Goal: Use online tool/utility: Utilize a website feature to perform a specific function

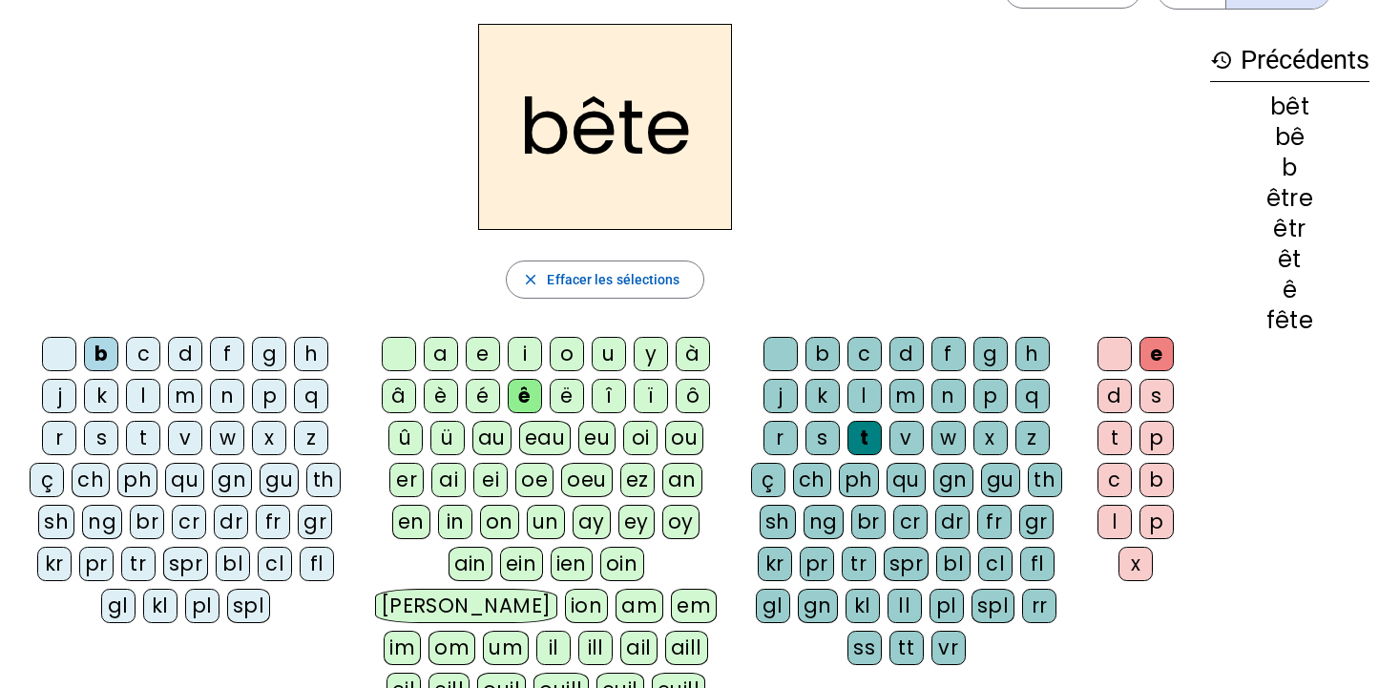
scroll to position [59, 0]
click at [587, 280] on span "Effacer les sélections" at bounding box center [613, 280] width 133 height 23
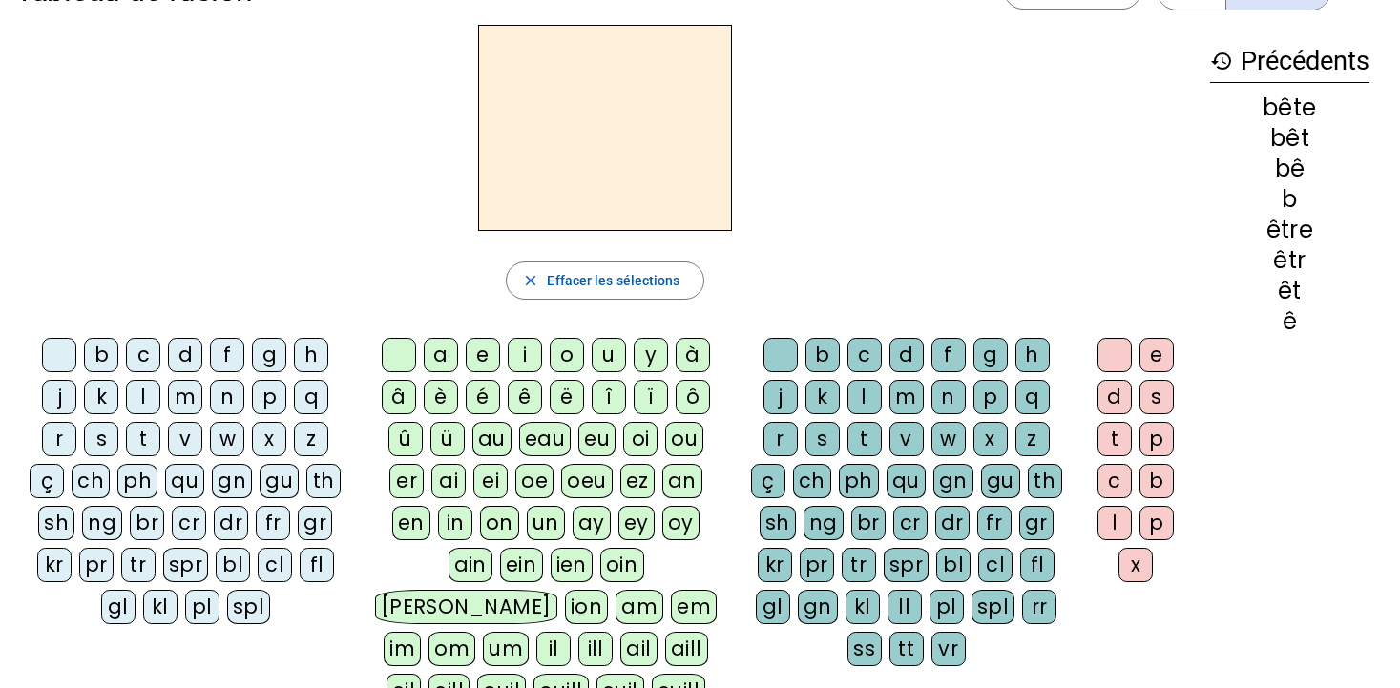
click at [231, 358] on div "f" at bounding box center [227, 355] width 34 height 34
click at [540, 284] on span "button" at bounding box center [605, 281] width 196 height 46
click at [277, 522] on div "fr" at bounding box center [273, 523] width 34 height 34
click at [444, 399] on div "è" at bounding box center [441, 397] width 34 height 34
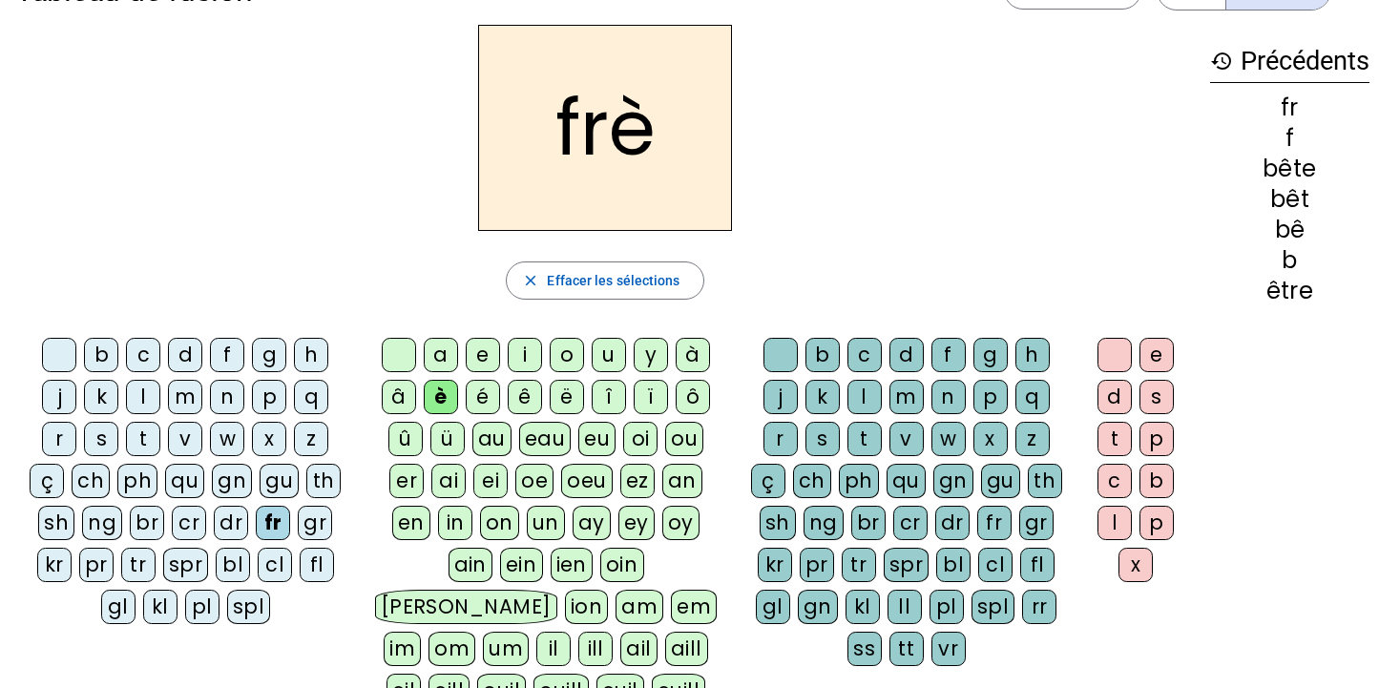
click at [779, 440] on div "r" at bounding box center [780, 439] width 34 height 34
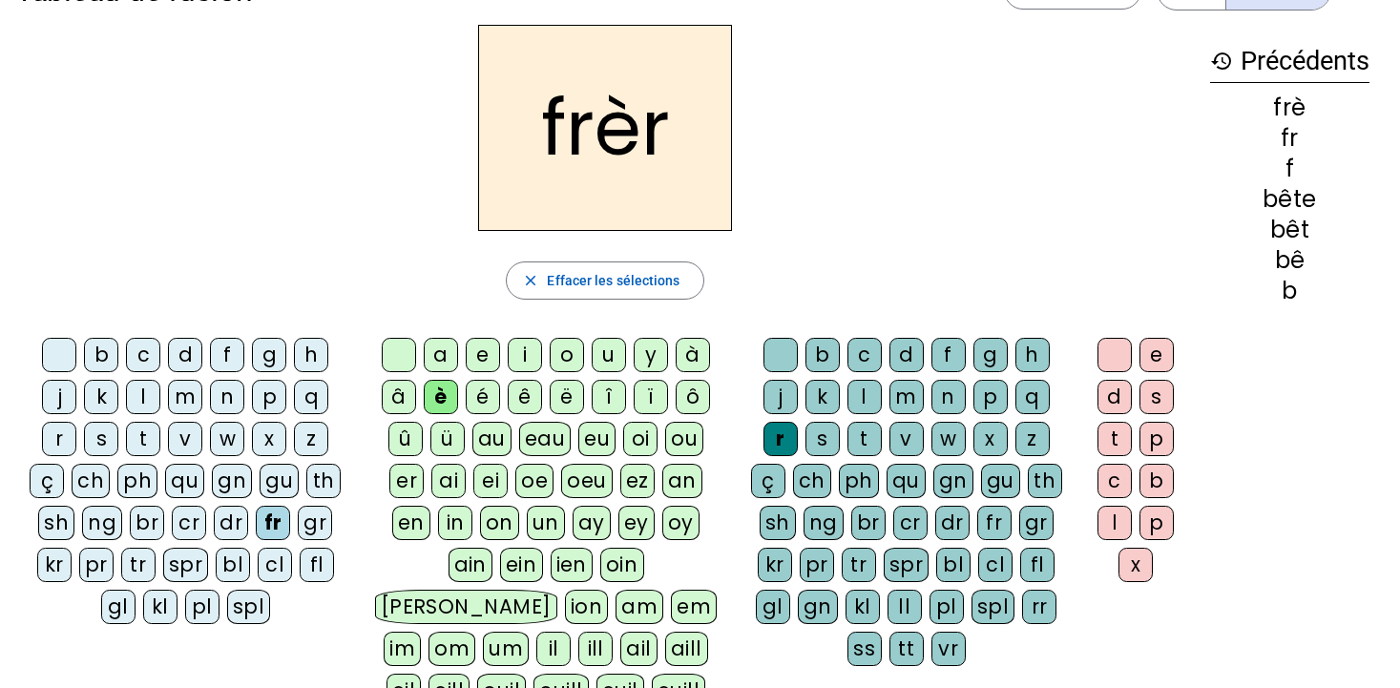
click at [1157, 353] on div "e" at bounding box center [1156, 355] width 34 height 34
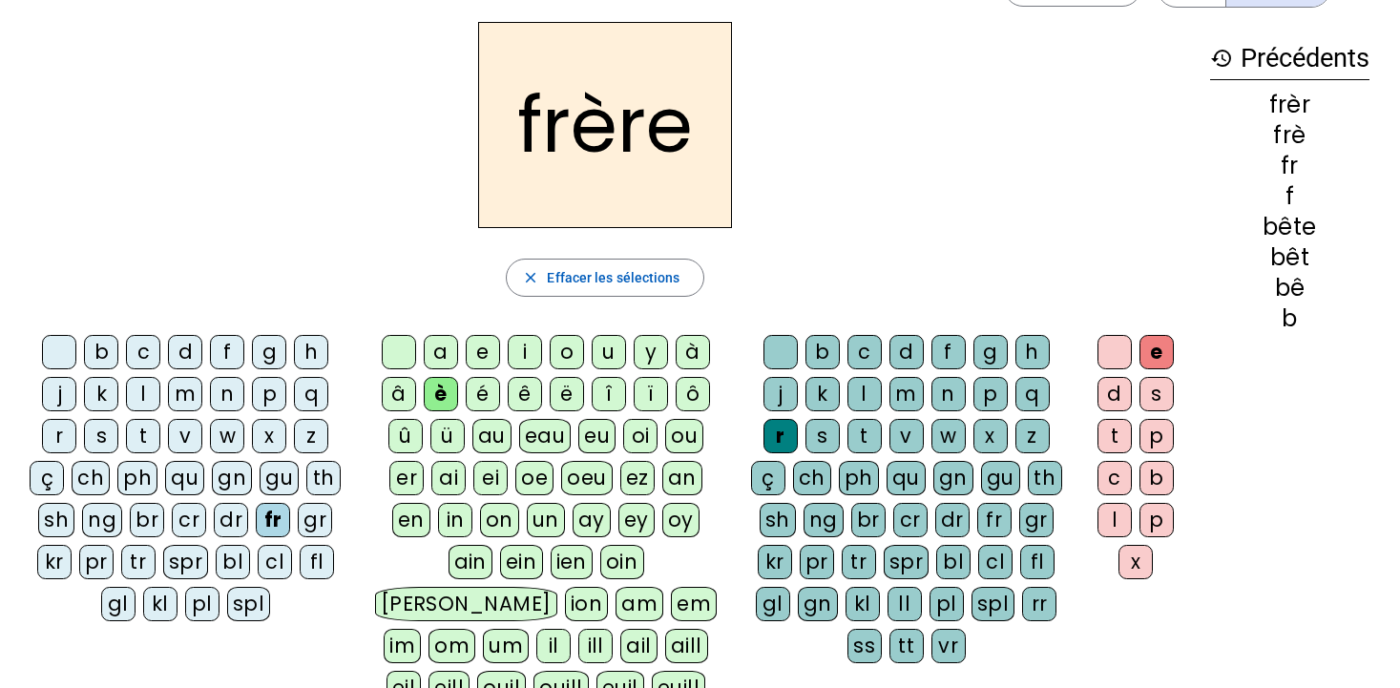
scroll to position [63, 0]
click at [594, 274] on span "Effacer les sélections" at bounding box center [613, 276] width 133 height 23
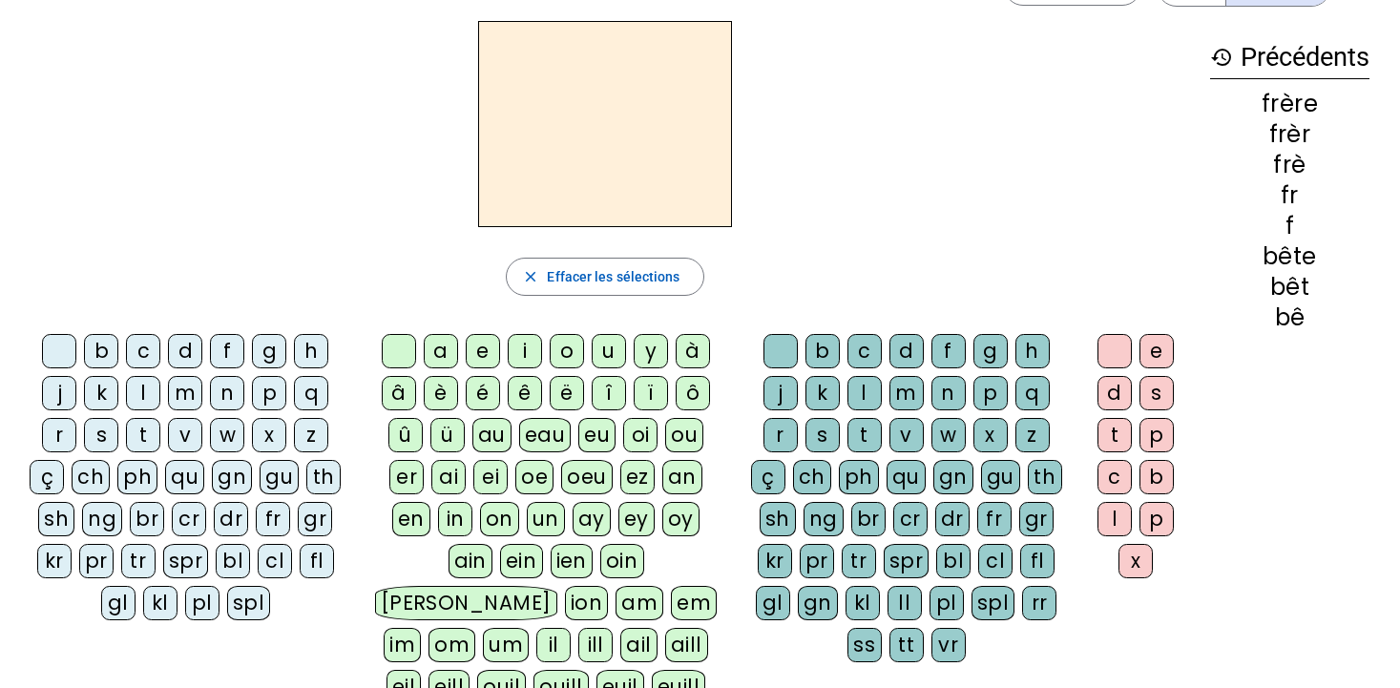
click at [268, 350] on div "g" at bounding box center [269, 351] width 34 height 34
click at [433, 352] on div "a" at bounding box center [441, 351] width 34 height 34
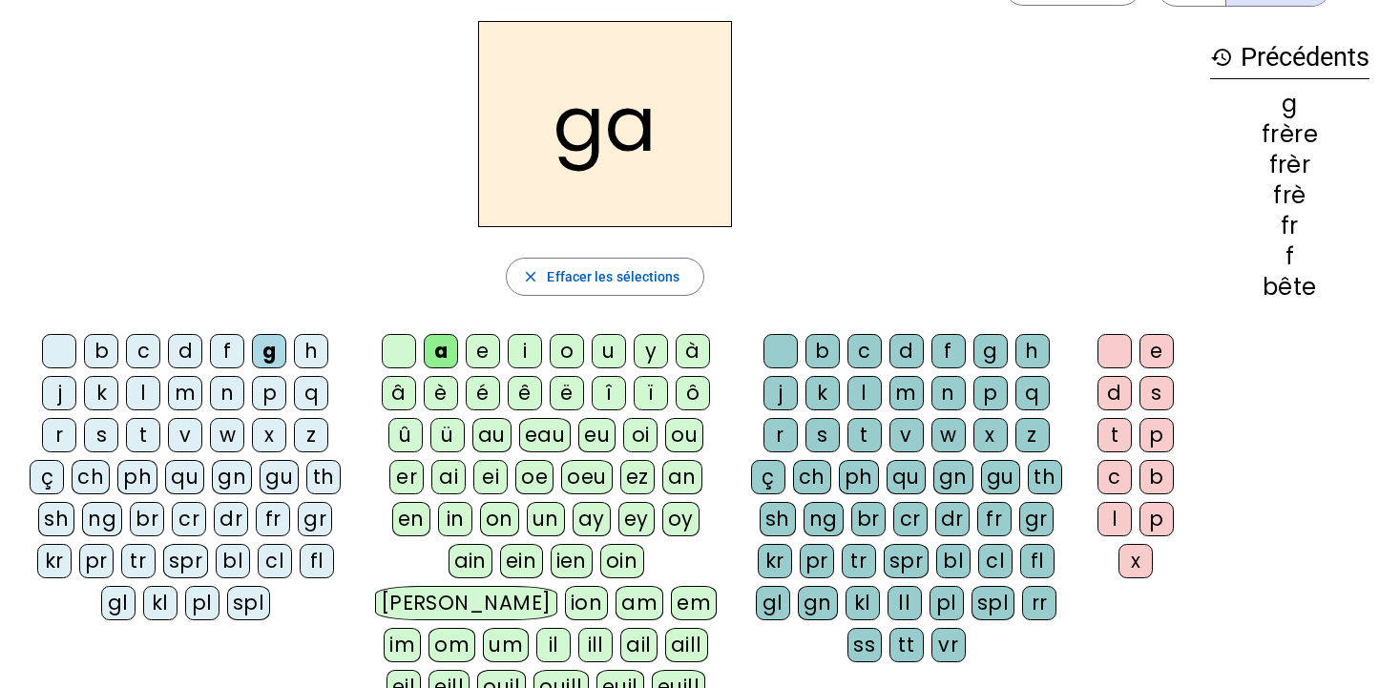
click at [771, 436] on div "r" at bounding box center [780, 435] width 34 height 34
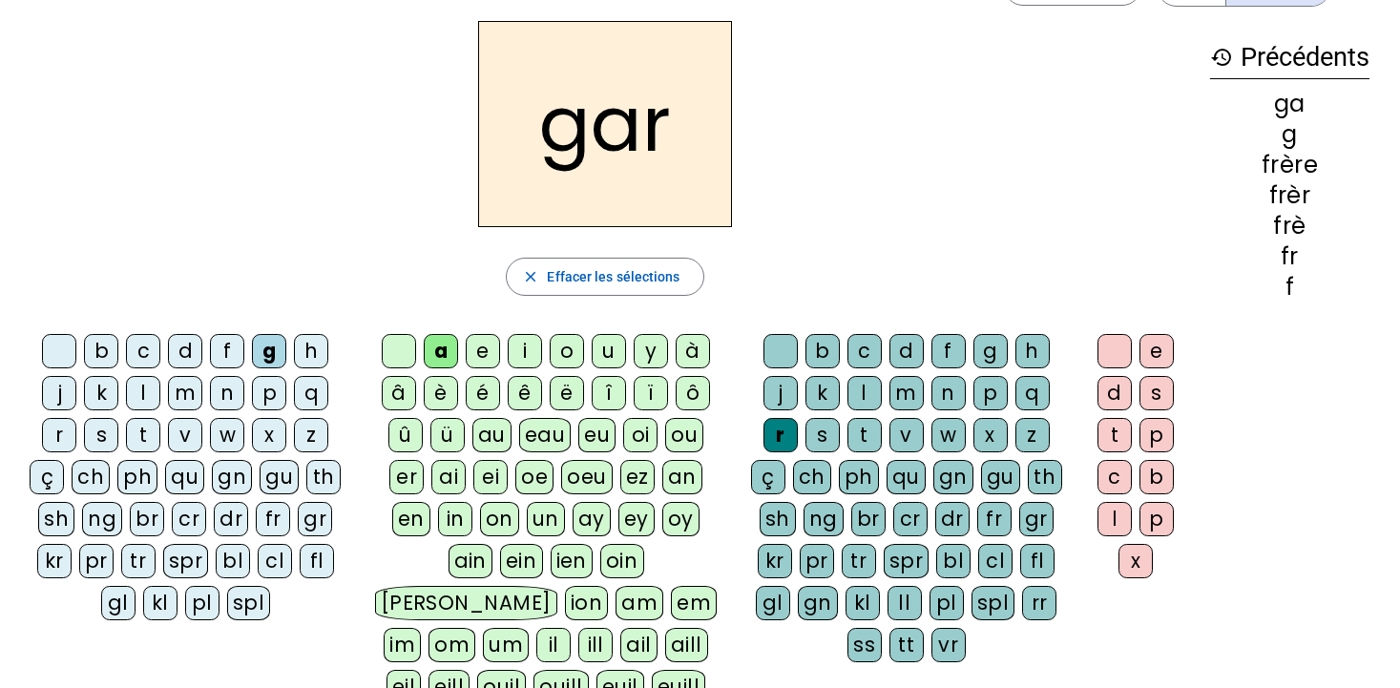
click at [1167, 345] on div "e" at bounding box center [1156, 351] width 34 height 34
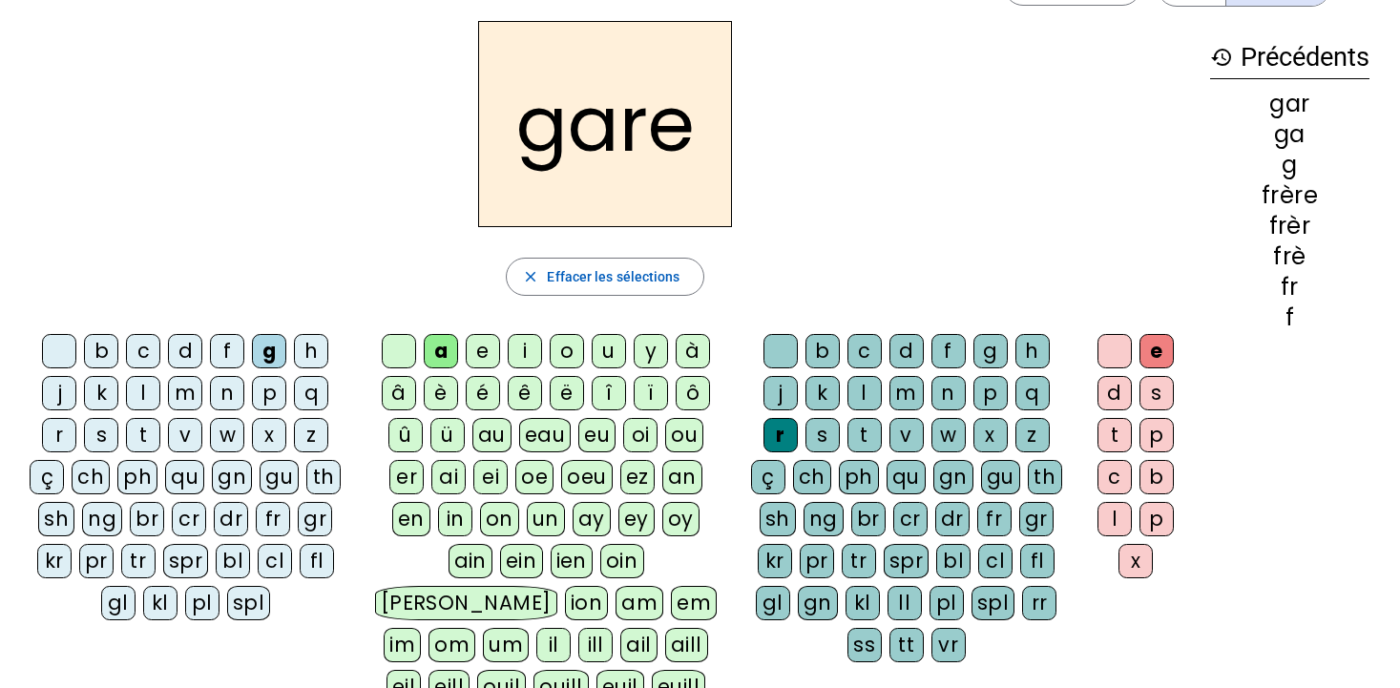
click at [646, 162] on h2 "gare" at bounding box center [605, 124] width 254 height 206
click at [643, 141] on h2 "gare" at bounding box center [605, 124] width 254 height 206
click at [994, 347] on div "g" at bounding box center [990, 351] width 34 height 34
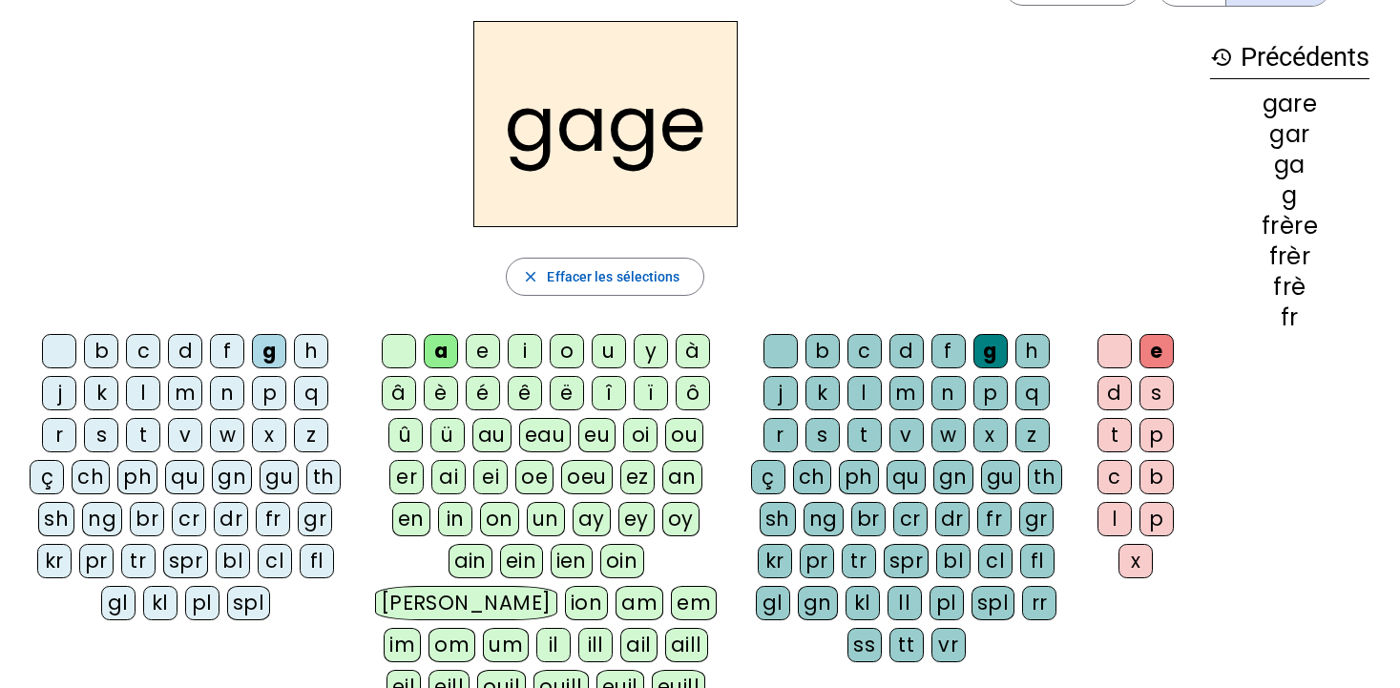
click at [775, 434] on div "r" at bounding box center [780, 435] width 34 height 34
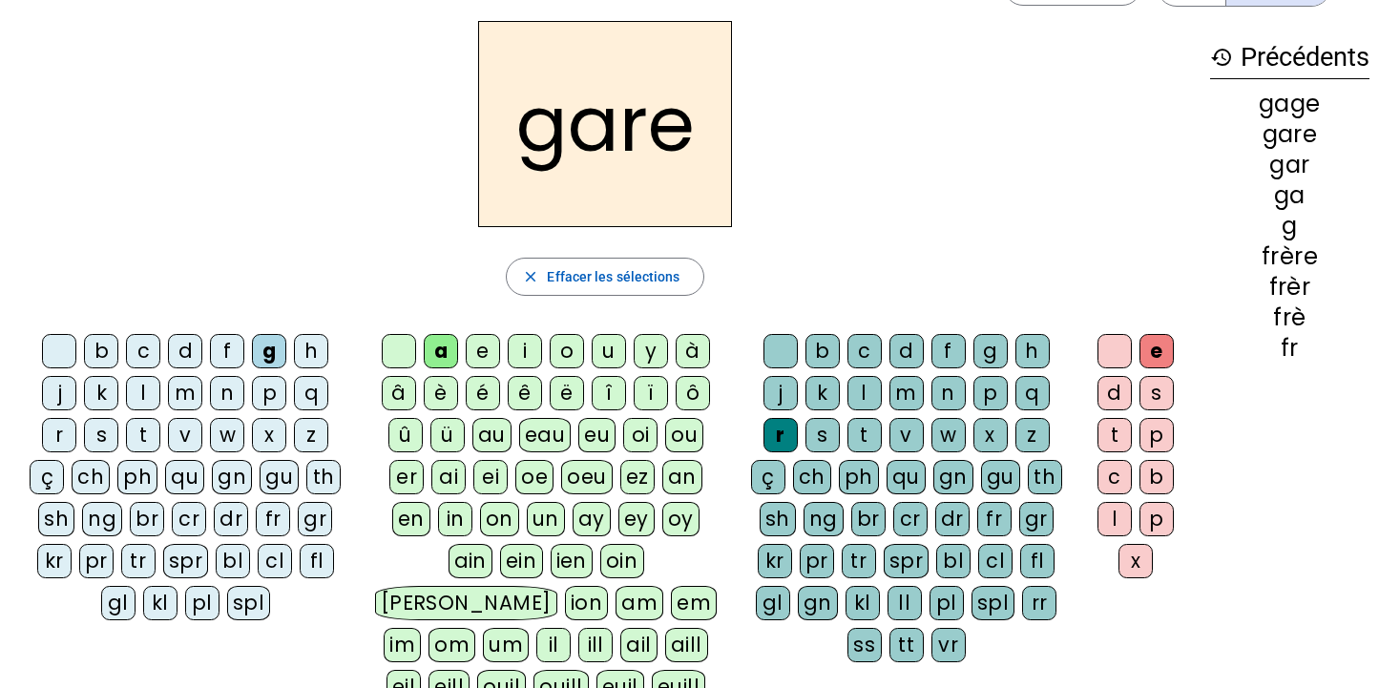
click at [987, 345] on div "g" at bounding box center [990, 351] width 34 height 34
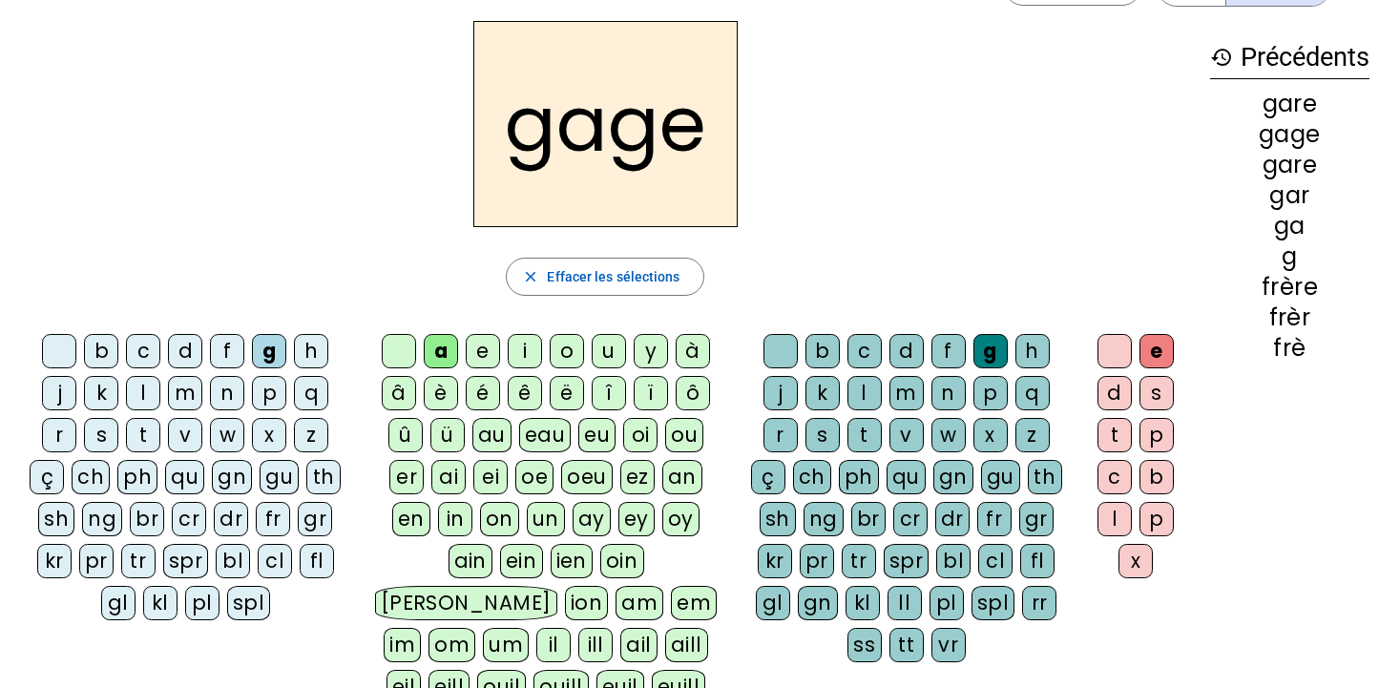
click at [97, 437] on div "s" at bounding box center [101, 435] width 34 height 34
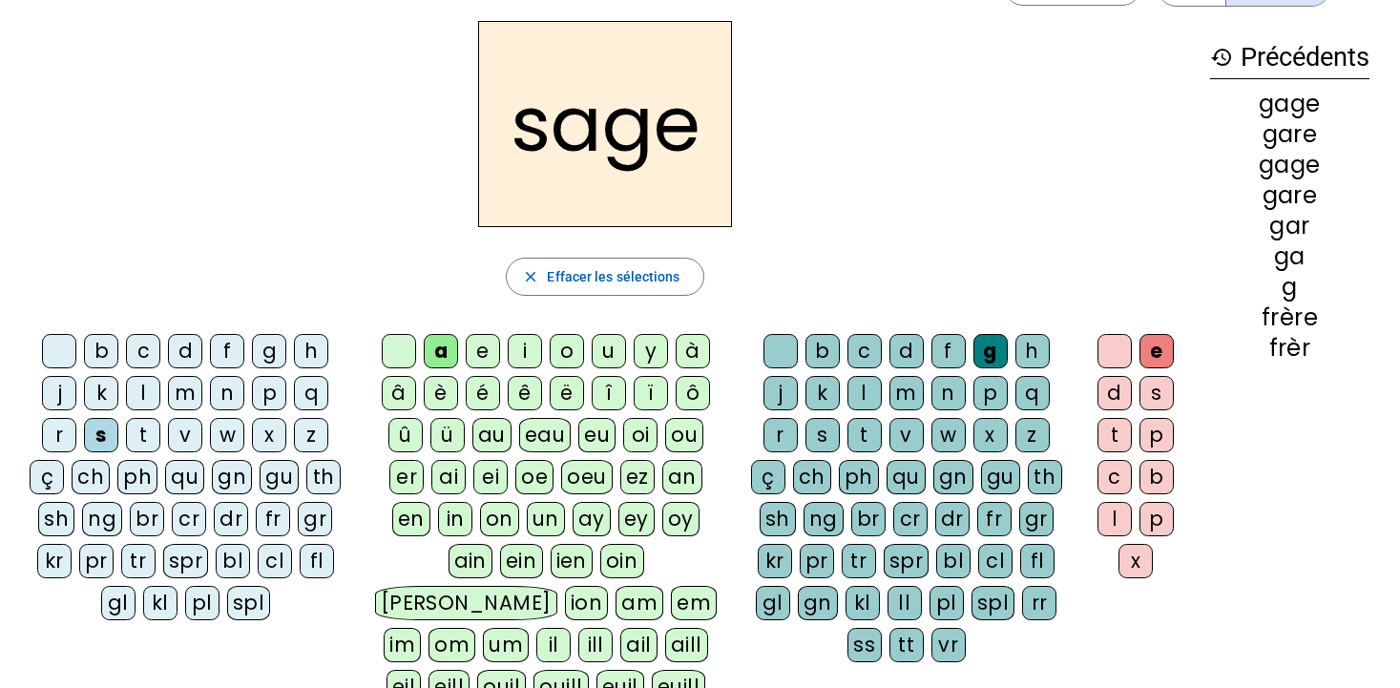
click at [1285, 102] on div "gage" at bounding box center [1289, 104] width 159 height 23
click at [1286, 135] on div "gare" at bounding box center [1289, 134] width 159 height 23
click at [637, 285] on span "Effacer les sélections" at bounding box center [613, 276] width 133 height 23
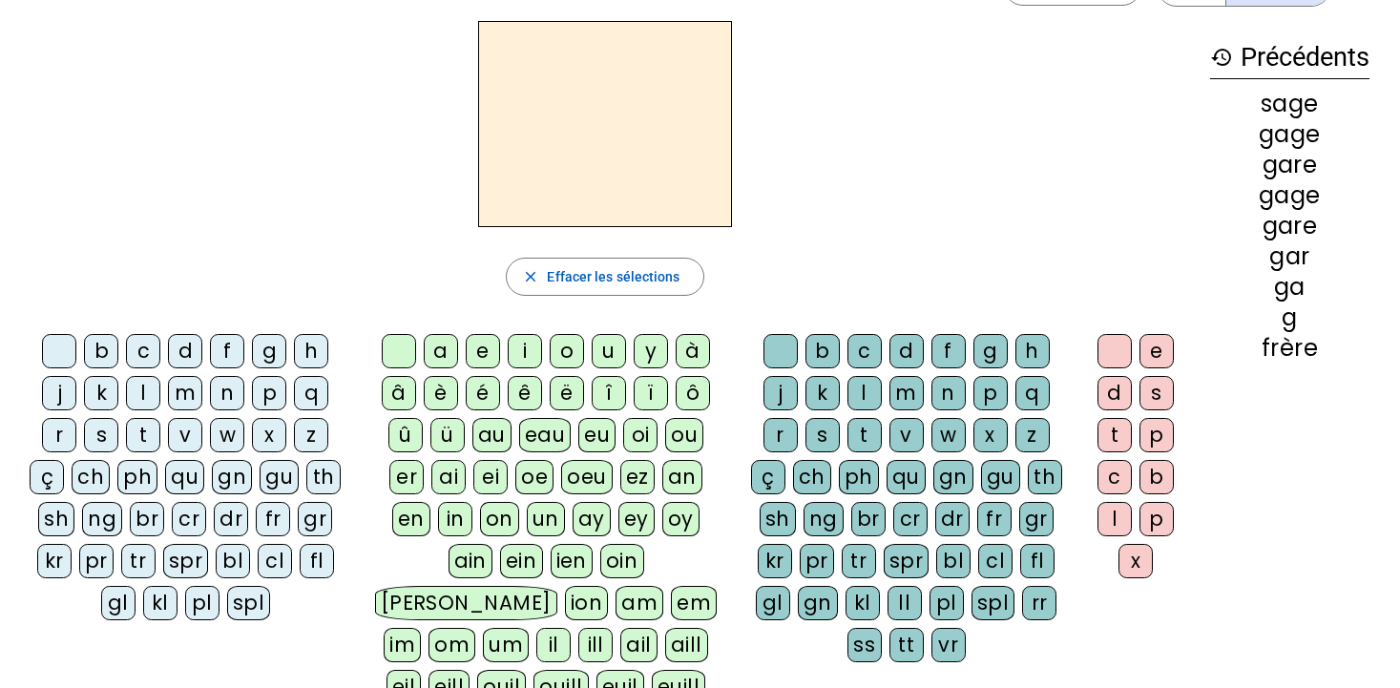
click at [671, 114] on h2 at bounding box center [605, 124] width 254 height 206
click at [189, 389] on div "m" at bounding box center [185, 393] width 34 height 34
click at [644, 439] on div "oi" at bounding box center [640, 435] width 34 height 34
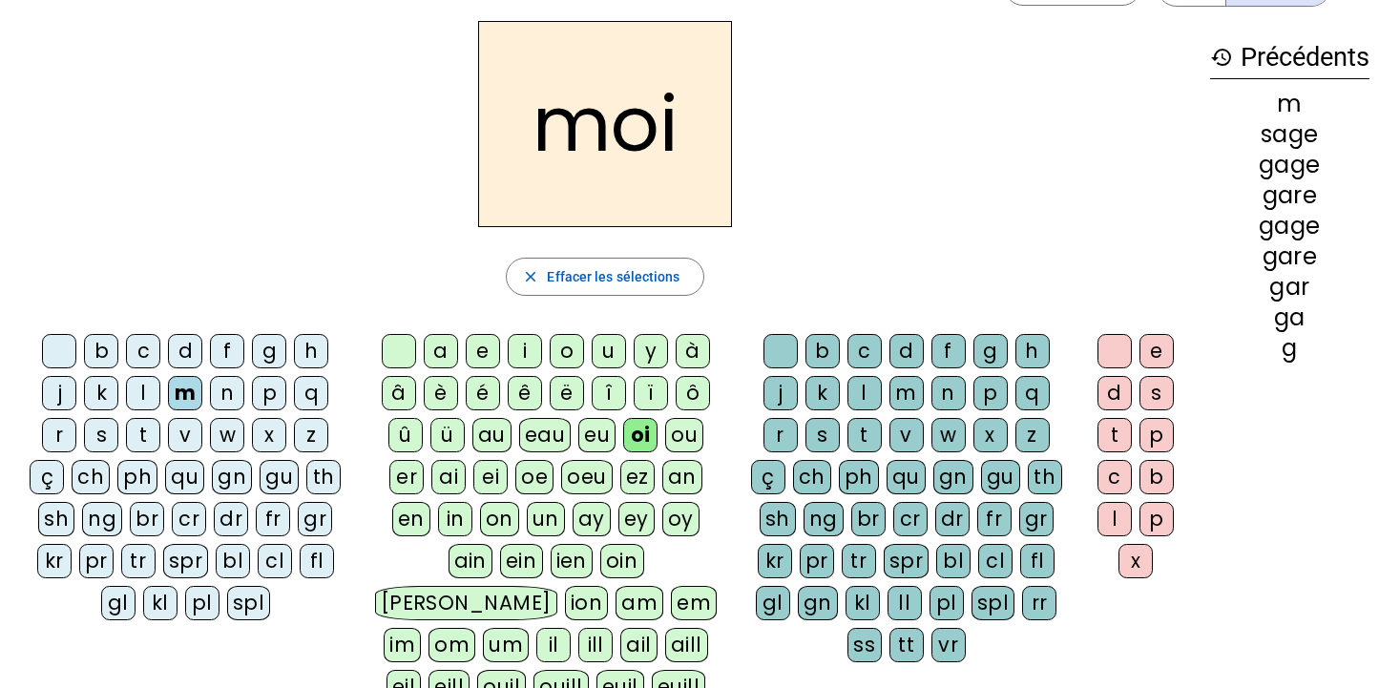
click at [229, 348] on div "f" at bounding box center [227, 351] width 34 height 34
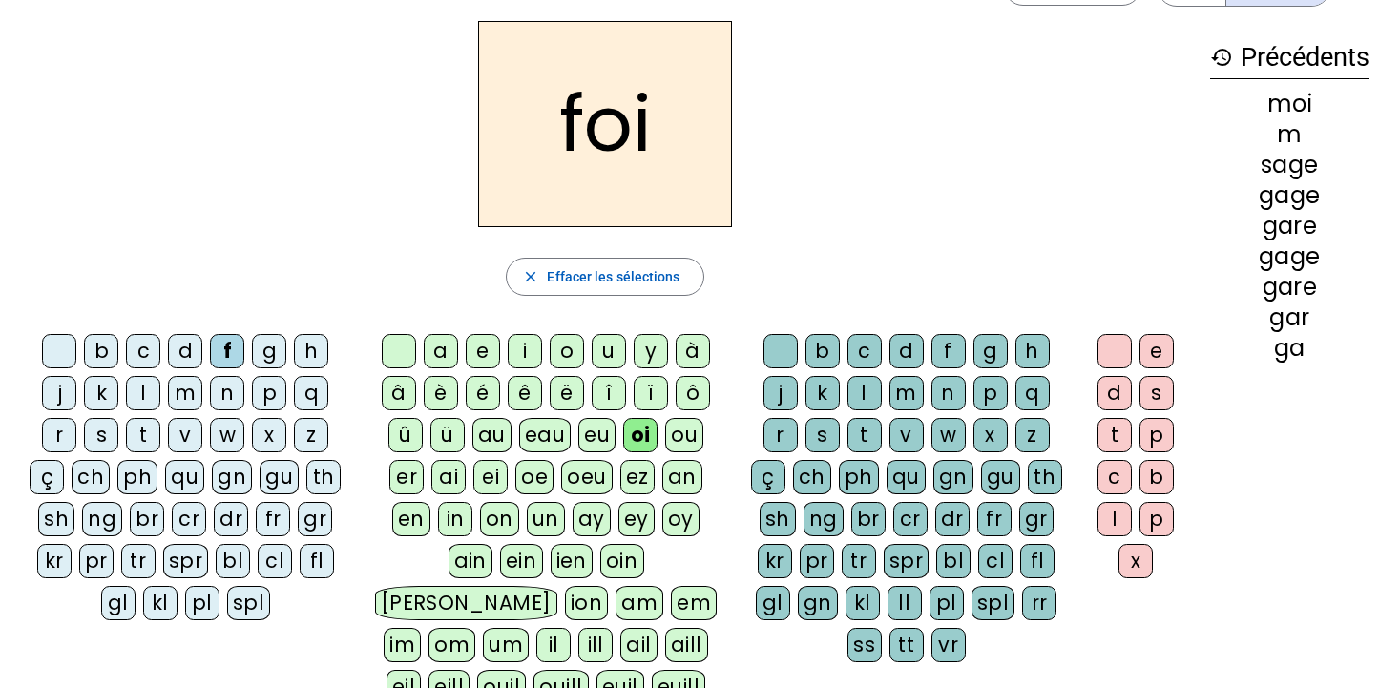
click at [141, 439] on div "t" at bounding box center [143, 435] width 34 height 34
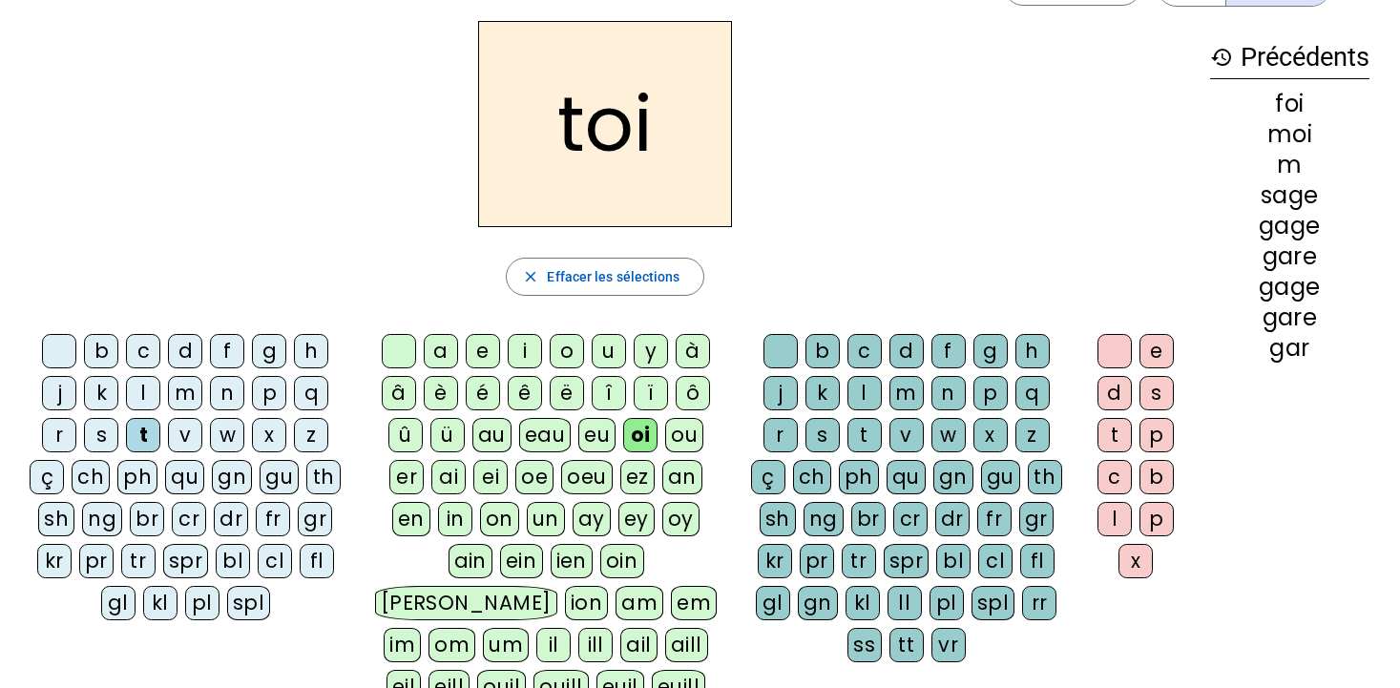
click at [102, 439] on div "s" at bounding box center [101, 435] width 34 height 34
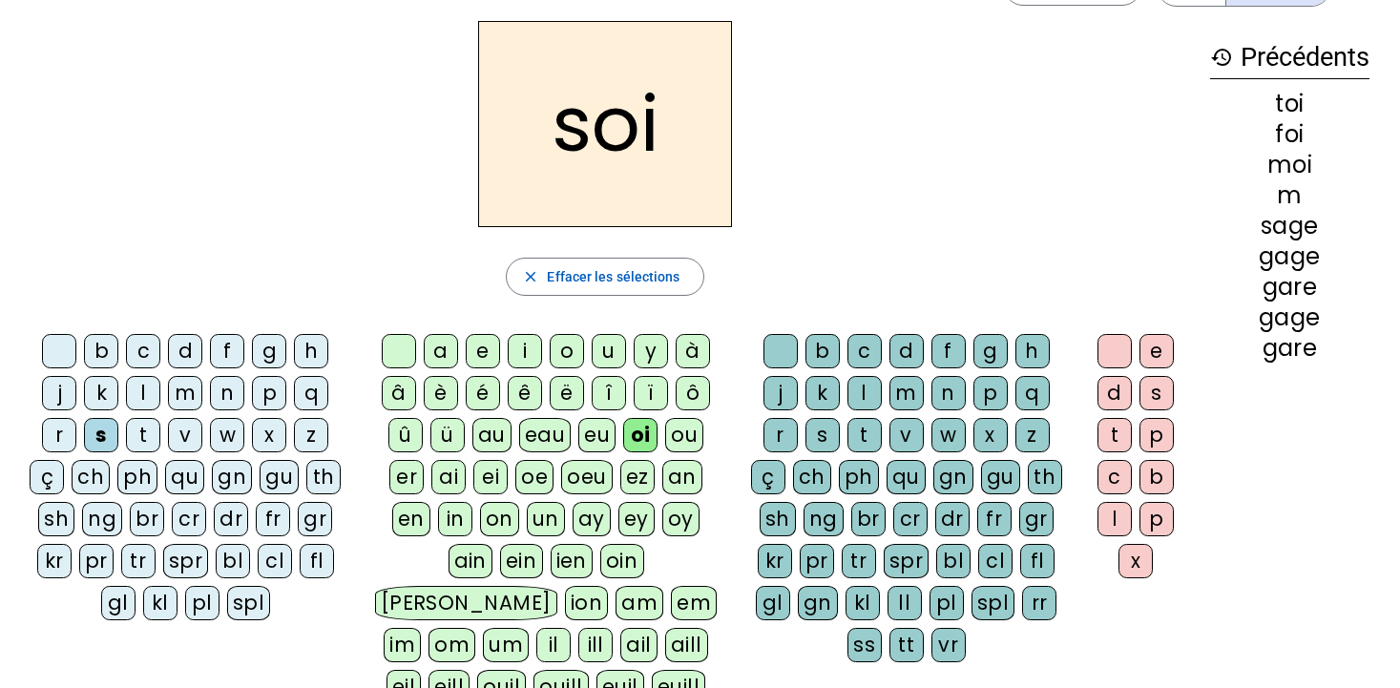
click at [62, 435] on div "r" at bounding box center [59, 435] width 34 height 34
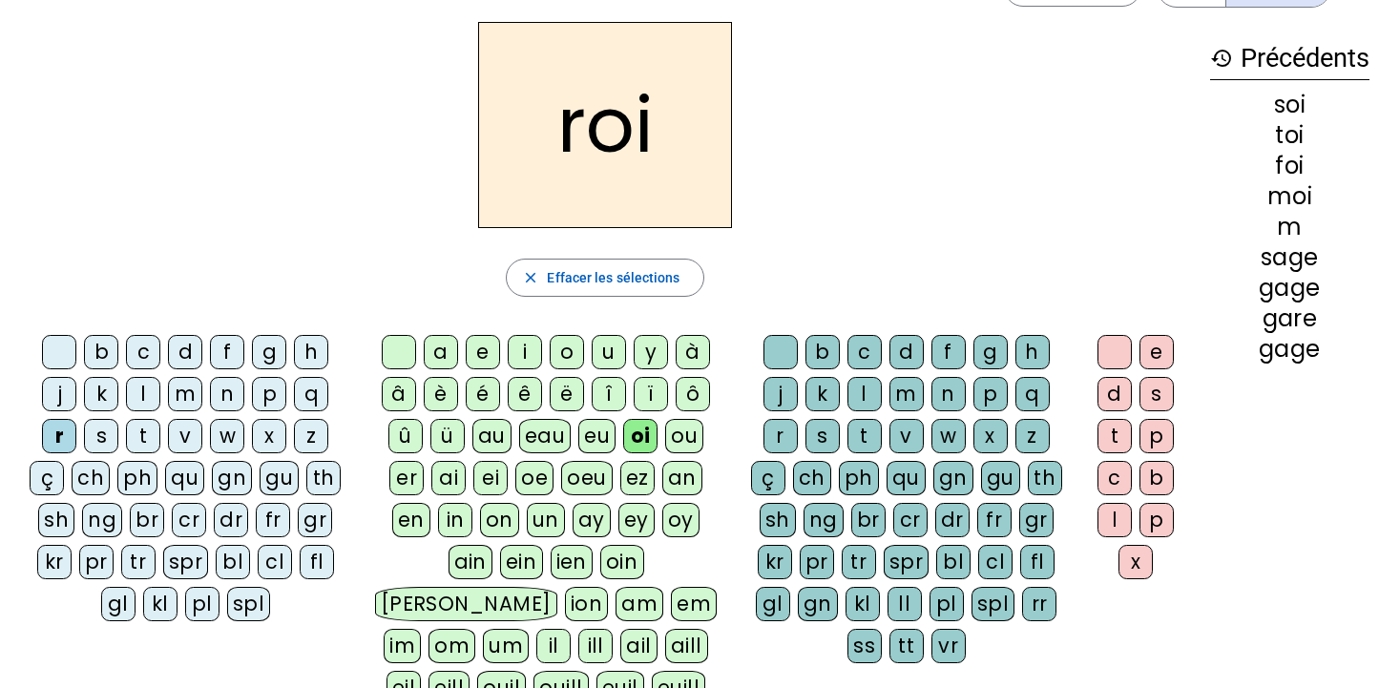
scroll to position [0, 0]
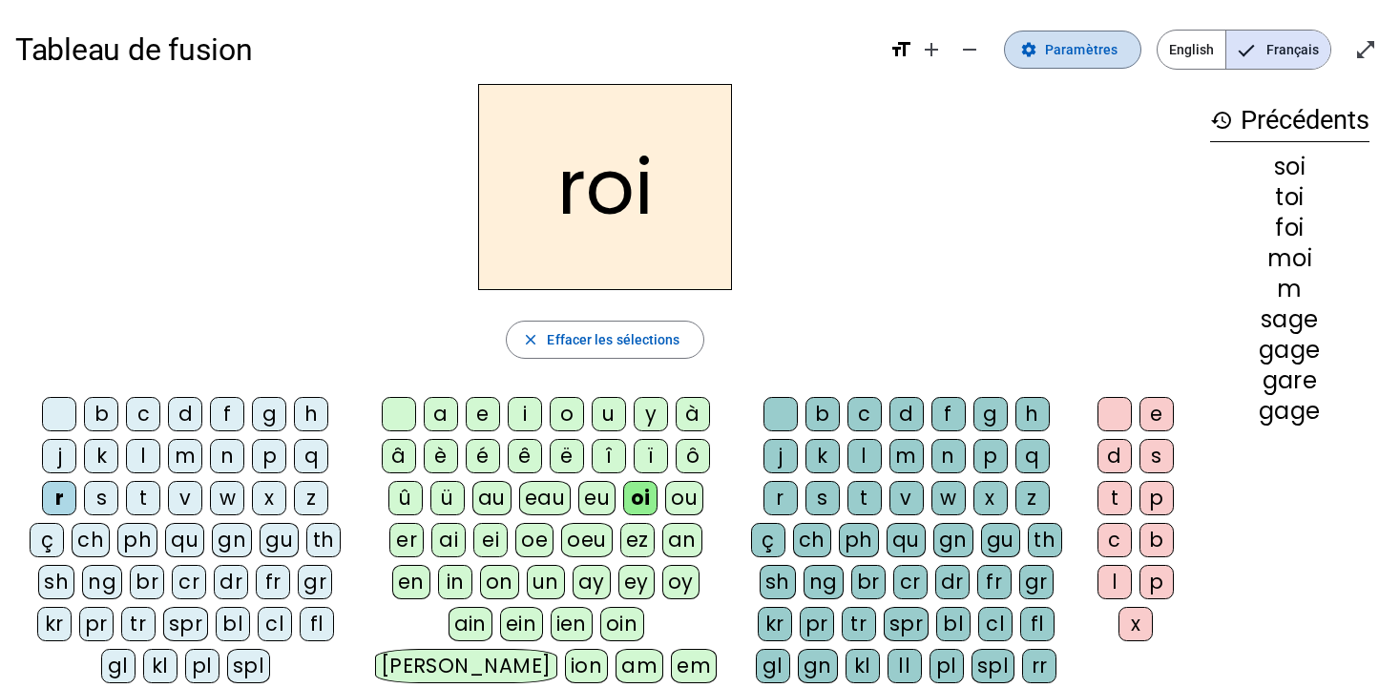
click at [1054, 50] on span "Paramètres" at bounding box center [1081, 49] width 73 height 23
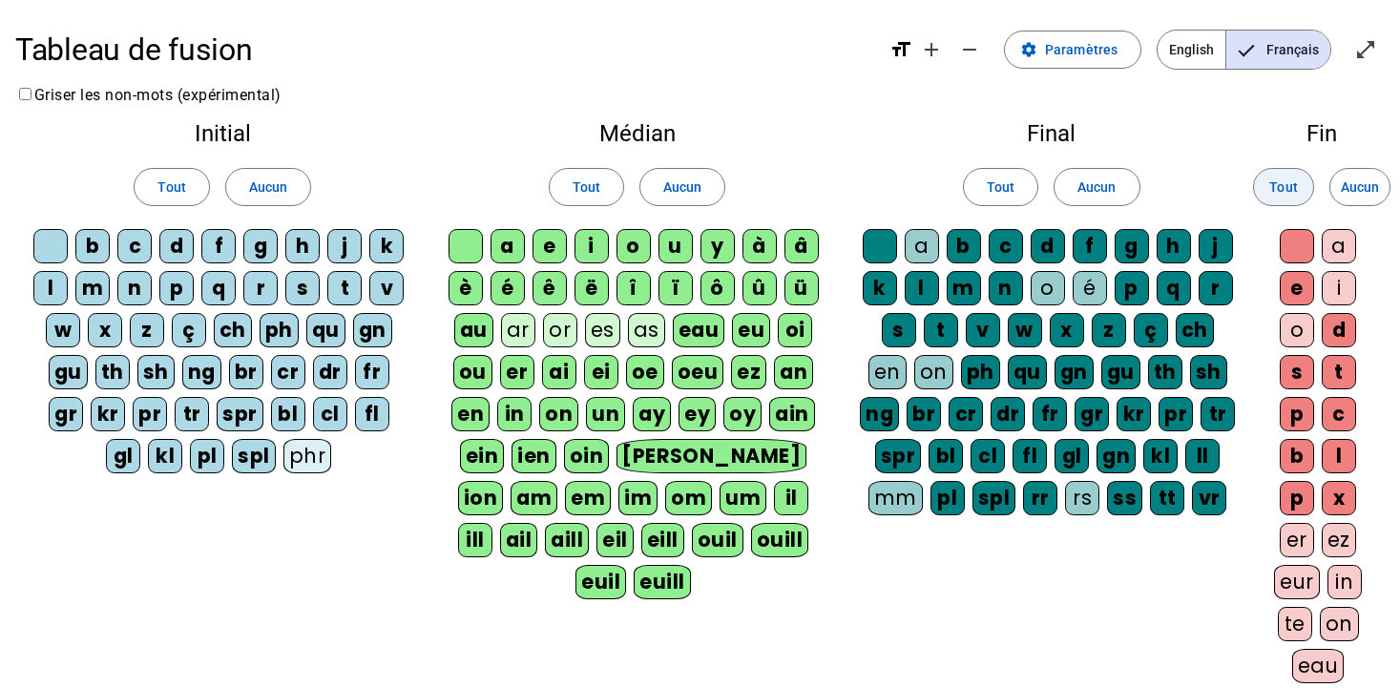
click at [1288, 192] on span "Tout" at bounding box center [1283, 187] width 28 height 23
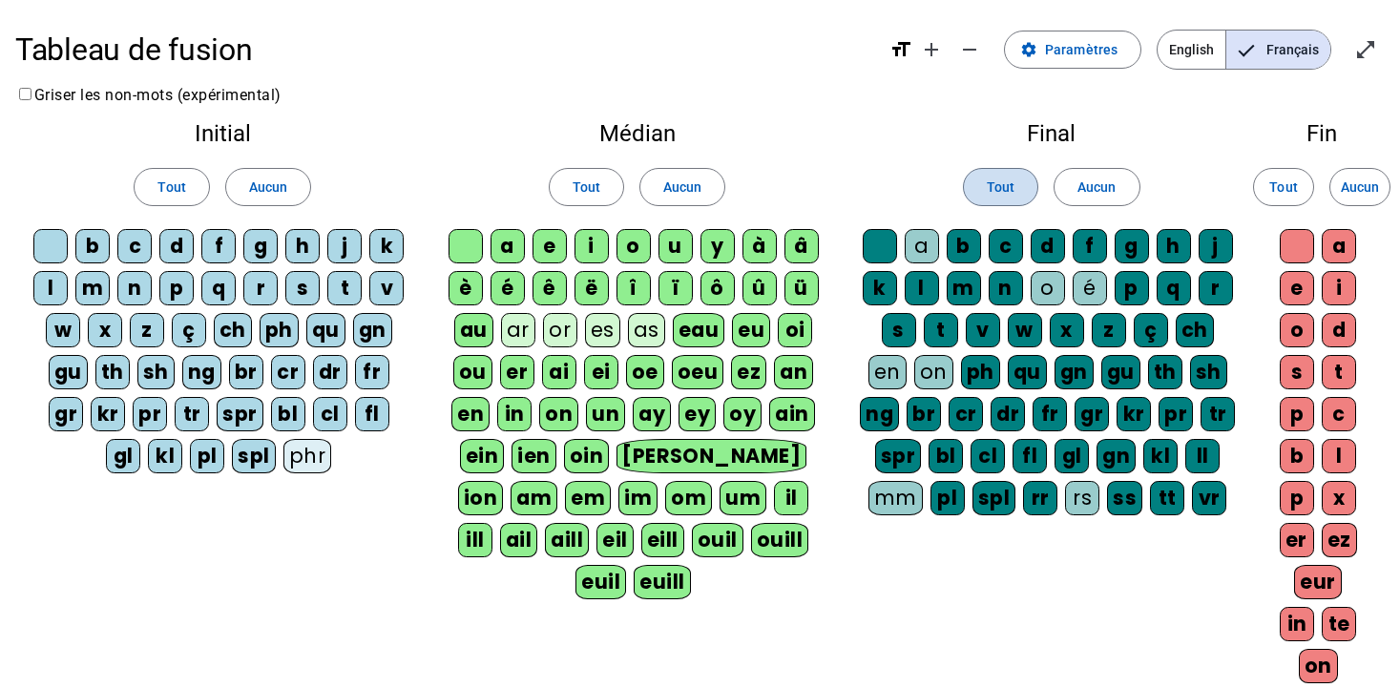
click at [991, 191] on span "Tout" at bounding box center [1000, 187] width 28 height 23
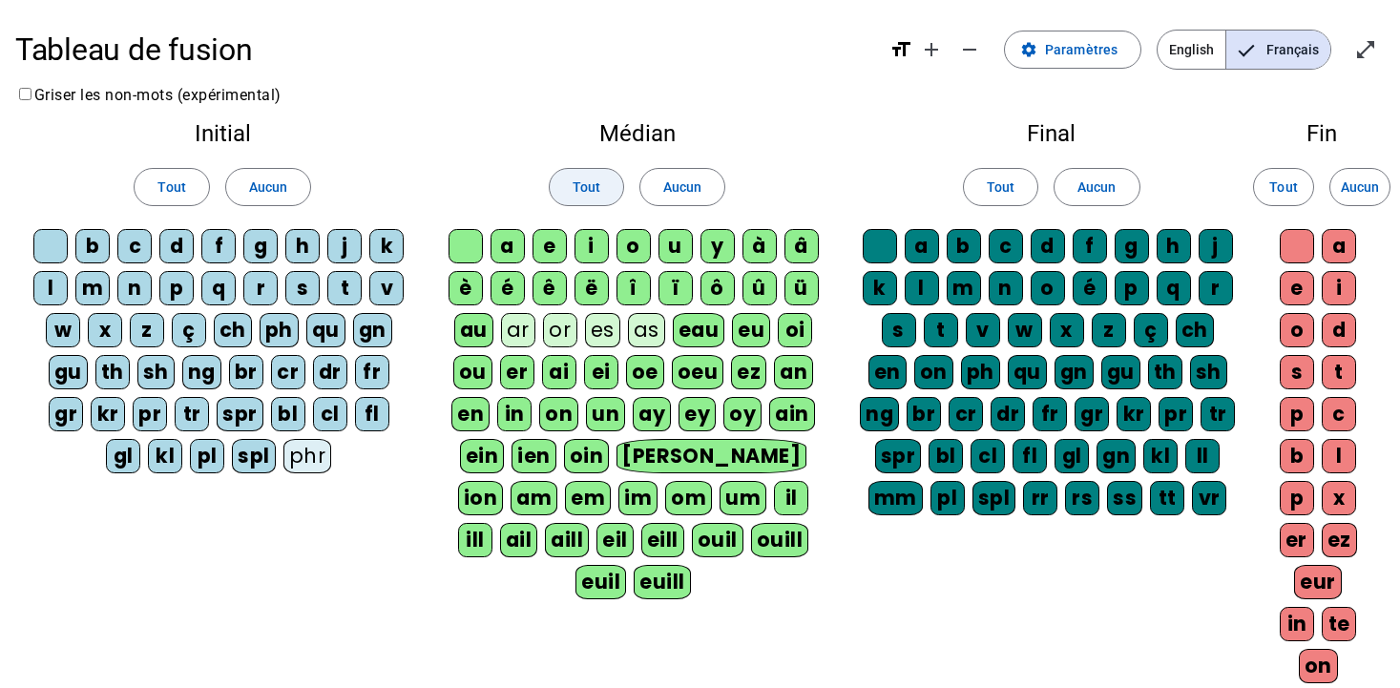
click at [573, 191] on span "Tout" at bounding box center [586, 187] width 28 height 23
click at [159, 191] on span "Tout" at bounding box center [171, 187] width 28 height 23
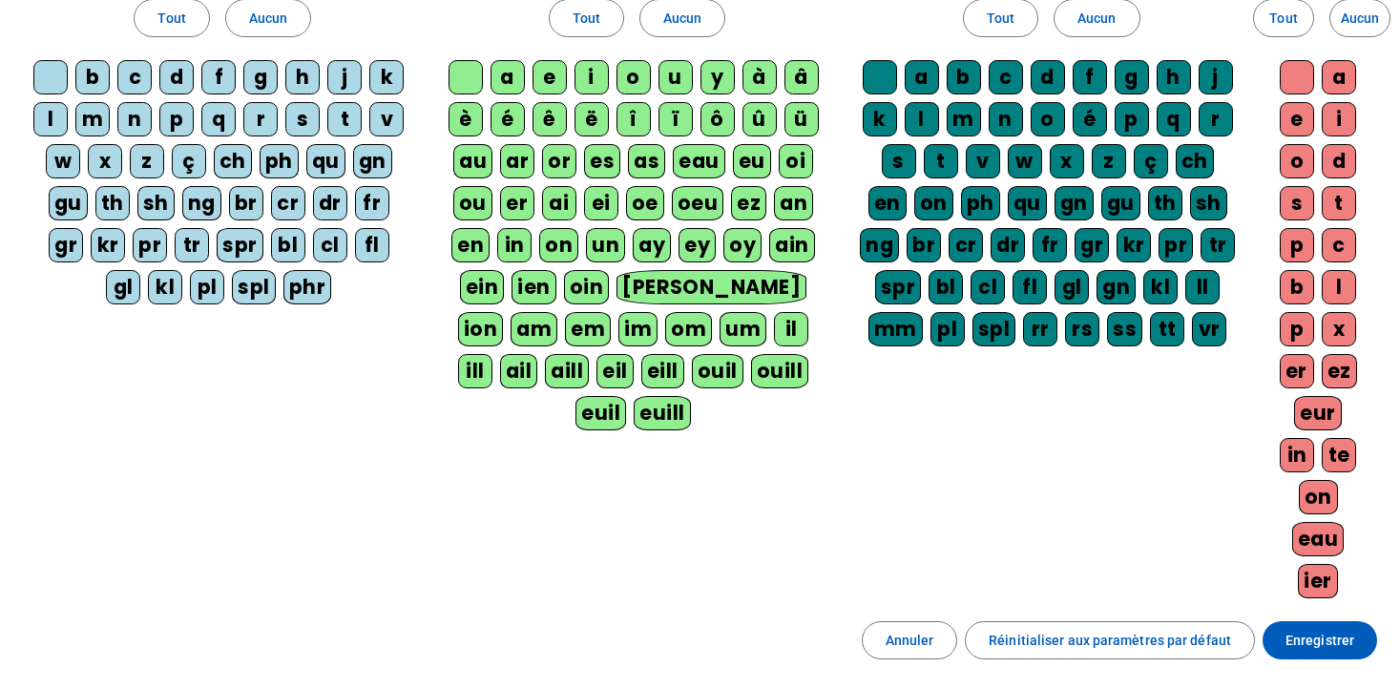
scroll to position [239, 0]
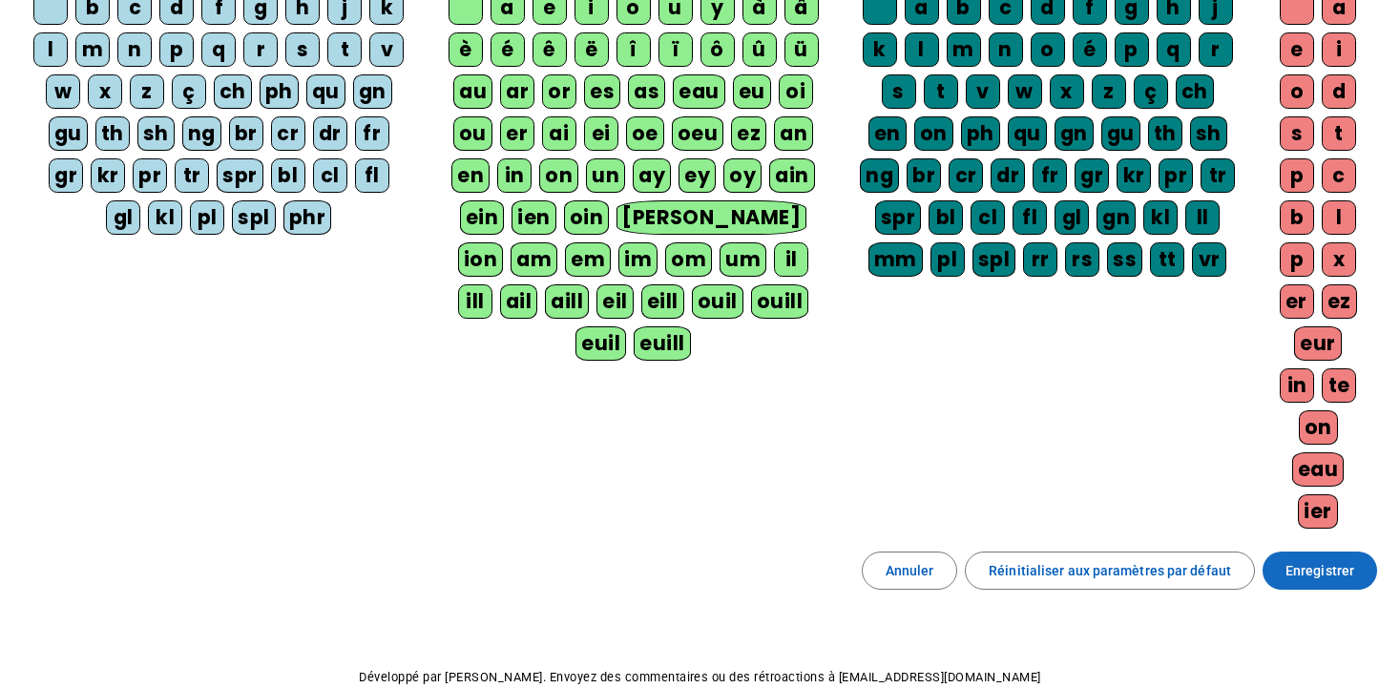
click at [1303, 565] on span "Enregistrer" at bounding box center [1319, 570] width 69 height 23
